Goal: Find contact information: Find contact information

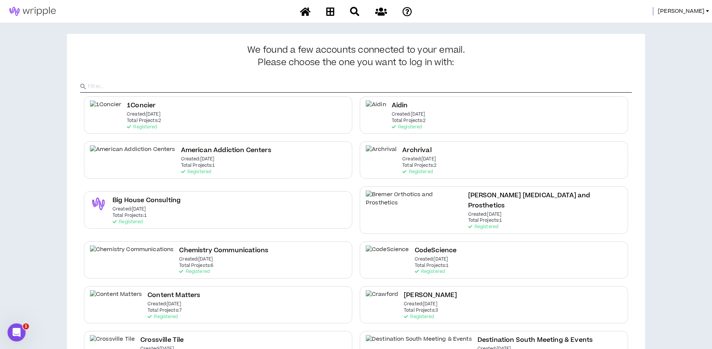
click at [692, 12] on span "[PERSON_NAME]" at bounding box center [681, 11] width 47 height 8
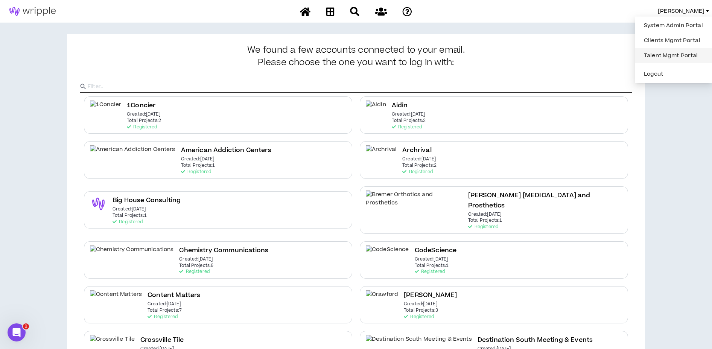
click at [652, 56] on link "Talent Mgmt Portal" at bounding box center [673, 55] width 68 height 11
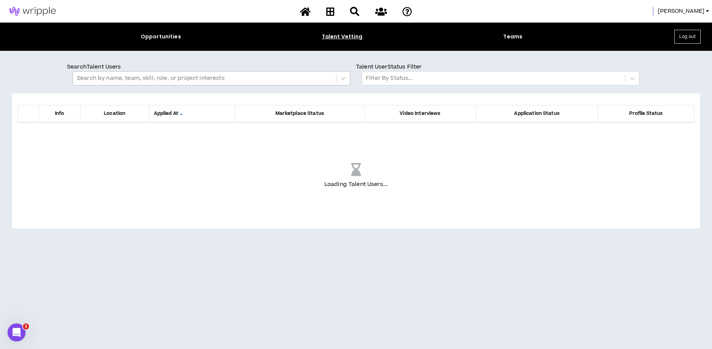
click at [89, 81] on div at bounding box center [205, 78] width 256 height 10
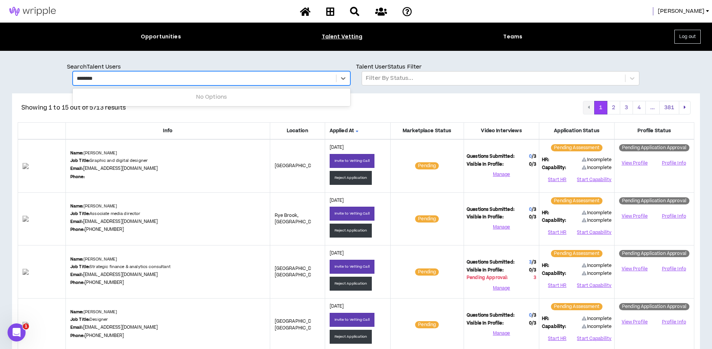
type input "********"
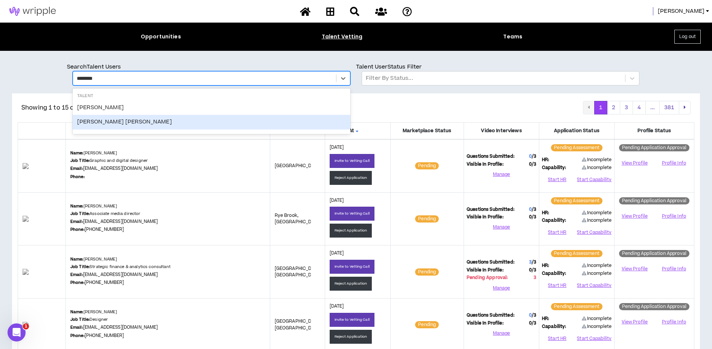
click at [107, 123] on div "[PERSON_NAME] [PERSON_NAME]" at bounding box center [212, 122] width 278 height 14
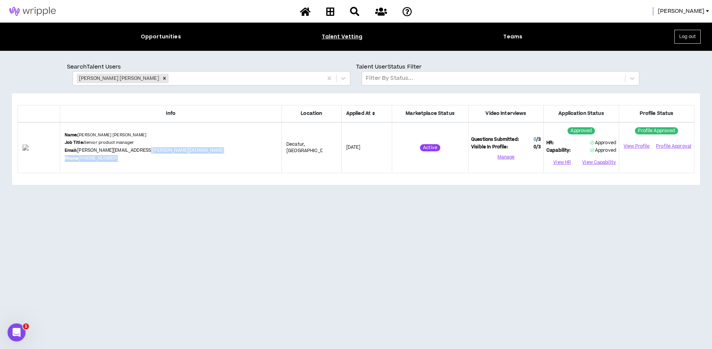
drag, startPoint x: 143, startPoint y: 158, endPoint x: 137, endPoint y: 159, distance: 6.9
click at [137, 159] on div "Name: [PERSON_NAME] [PERSON_NAME] Job Title: Senior product manager Email: [PER…" at bounding box center [171, 147] width 213 height 31
copy div "Phone: [PHONE_NUMBER]"
